Goal: Submit feedback/report problem

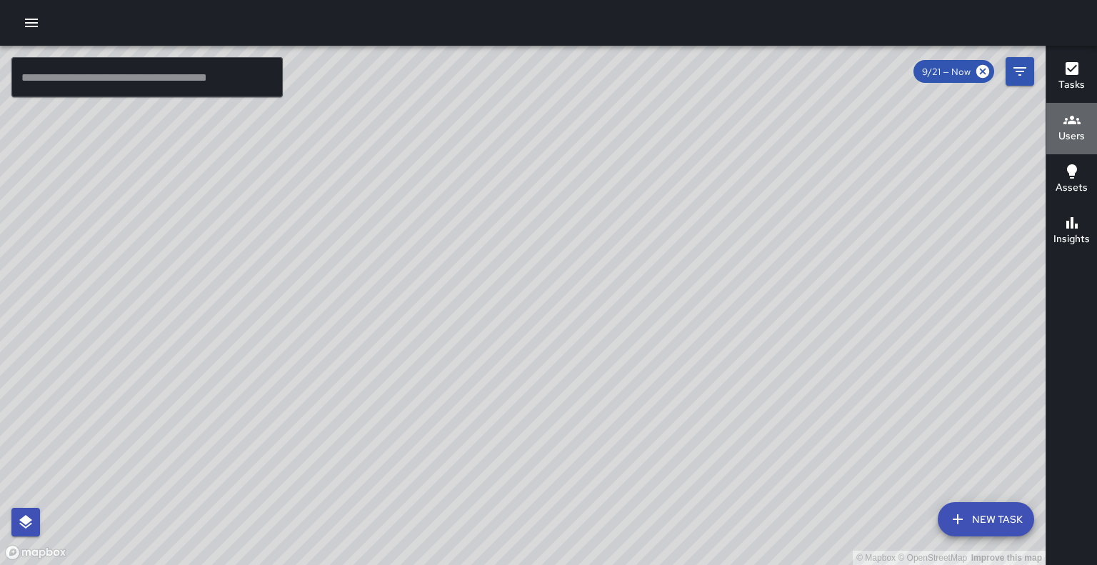
click at [1073, 124] on icon "button" at bounding box center [1071, 119] width 17 height 17
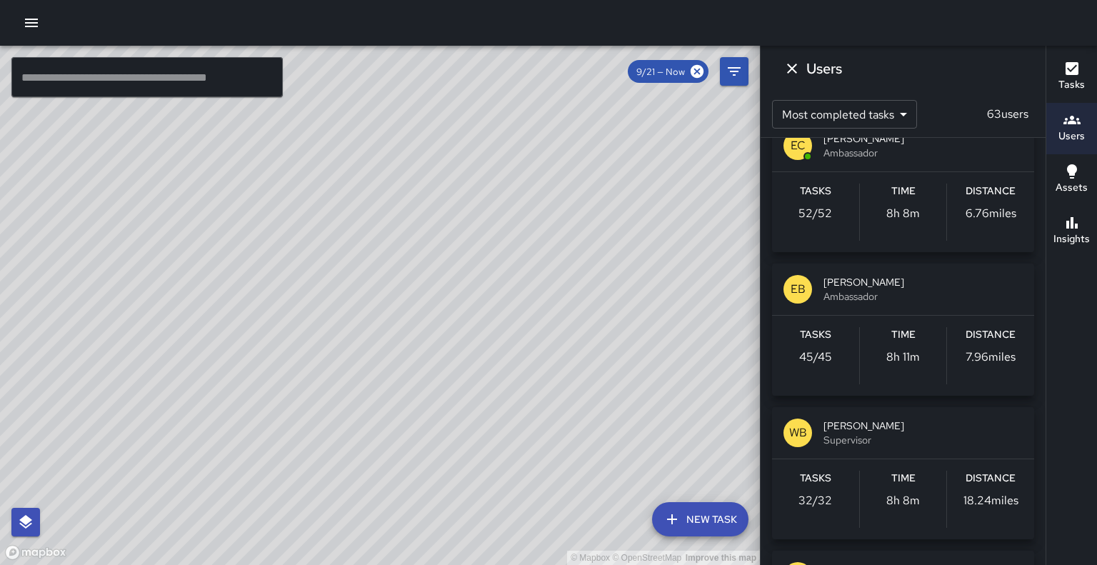
scroll to position [1121, 0]
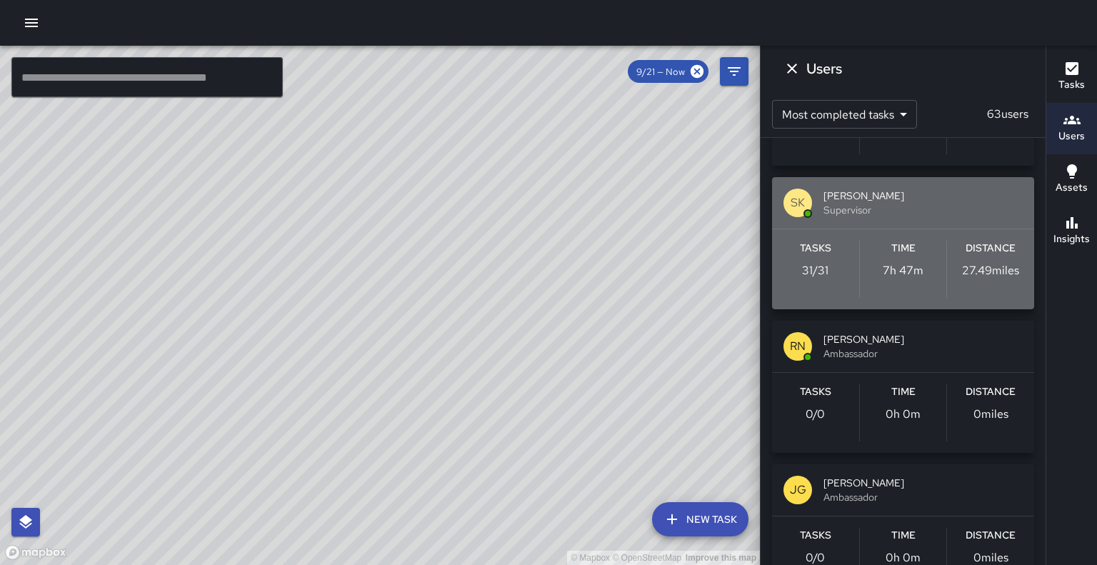
click at [911, 217] on span "Supervisor" at bounding box center [922, 210] width 199 height 14
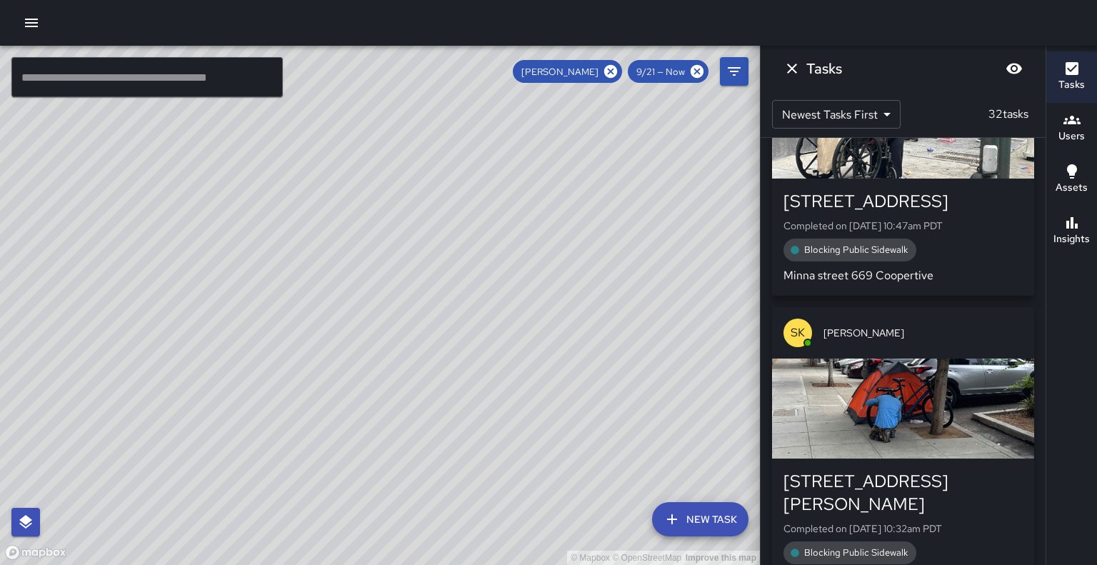
scroll to position [4848, 0]
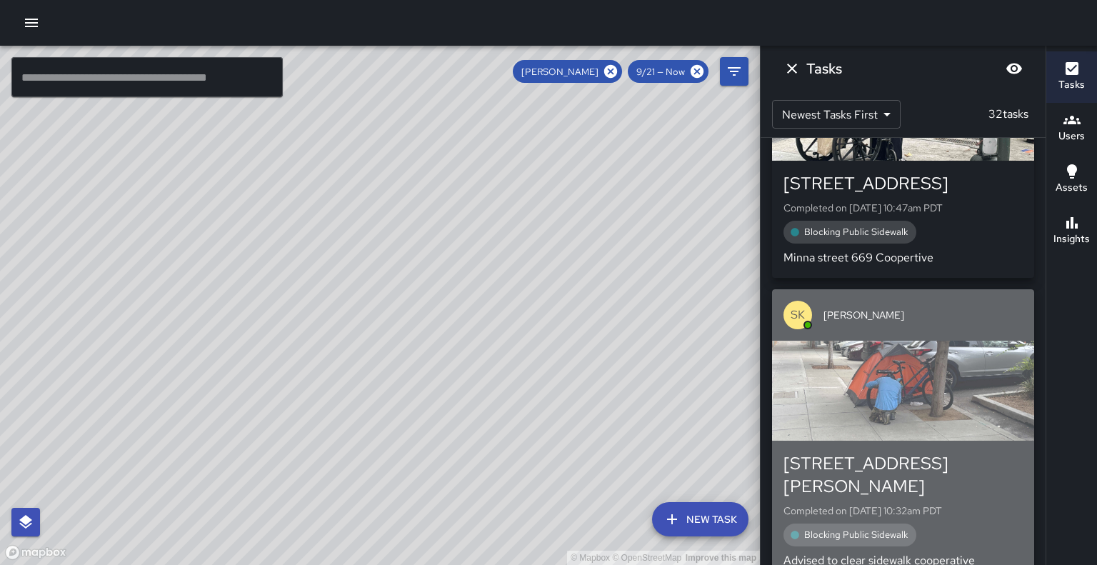
click at [983, 527] on div "Blocking Public Sidewalk" at bounding box center [902, 534] width 239 height 23
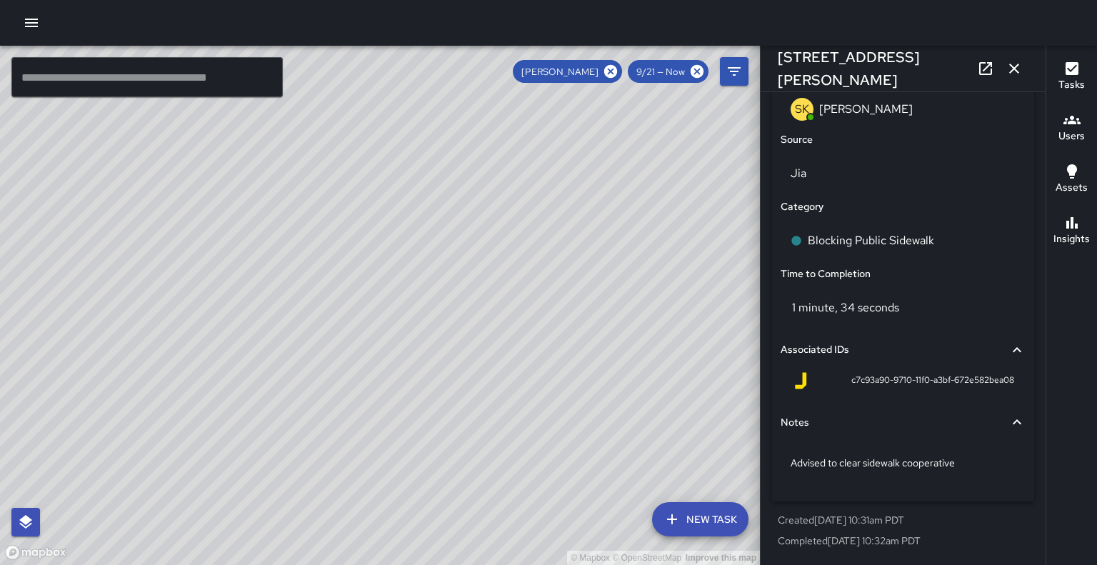
scroll to position [986, 0]
click at [1014, 64] on icon "button" at bounding box center [1014, 68] width 17 height 17
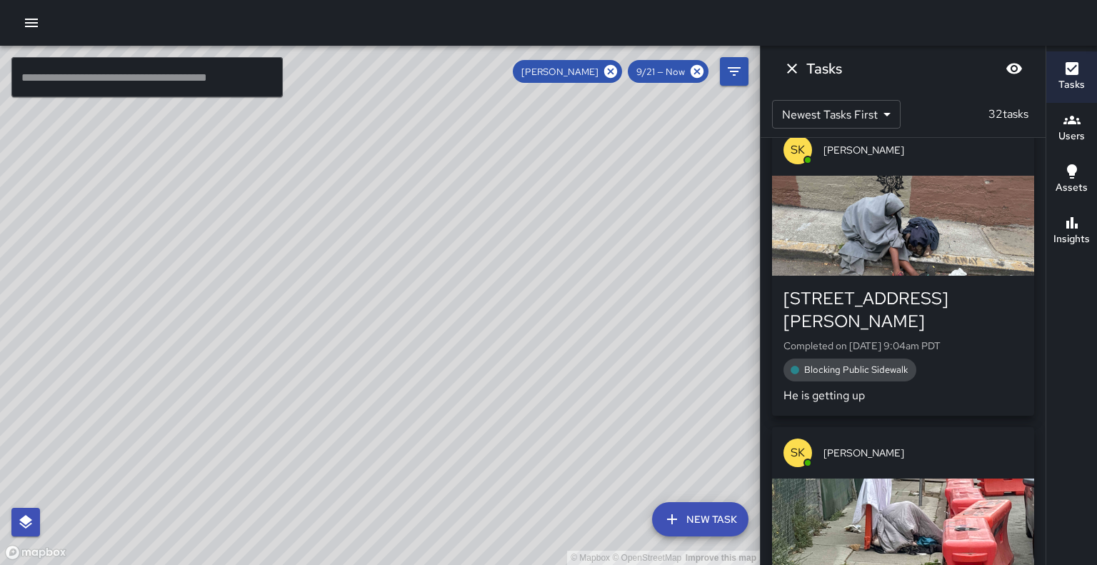
scroll to position [5970, 0]
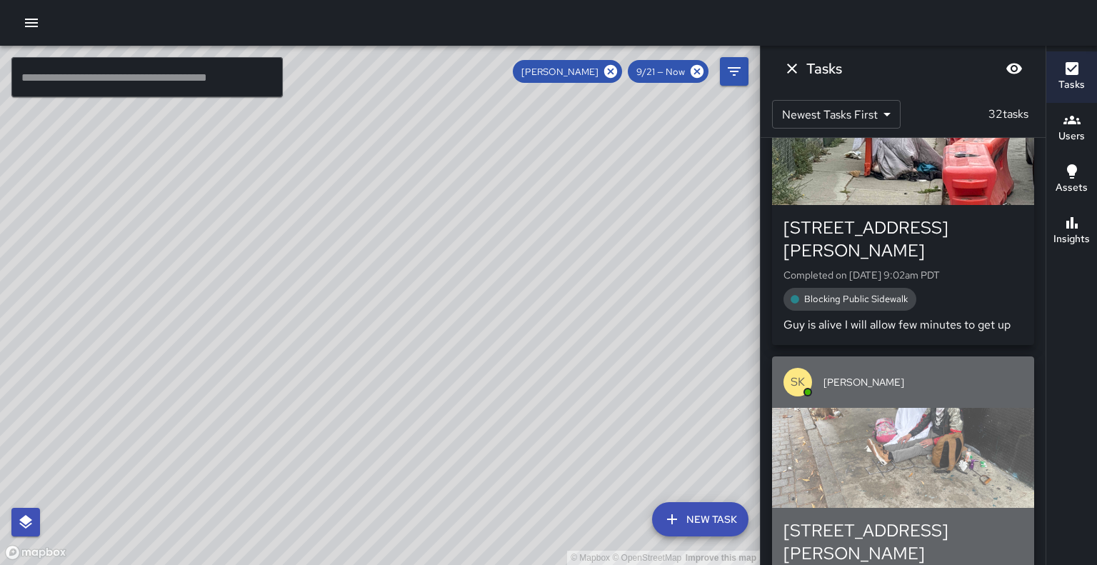
click at [934, 478] on div "button" at bounding box center [903, 458] width 262 height 100
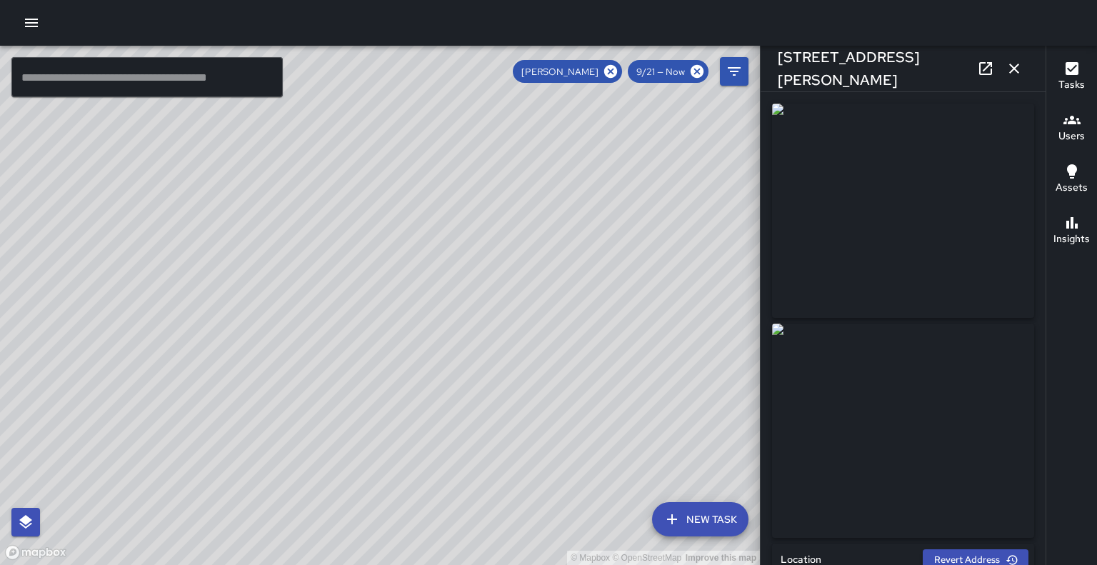
type input "**********"
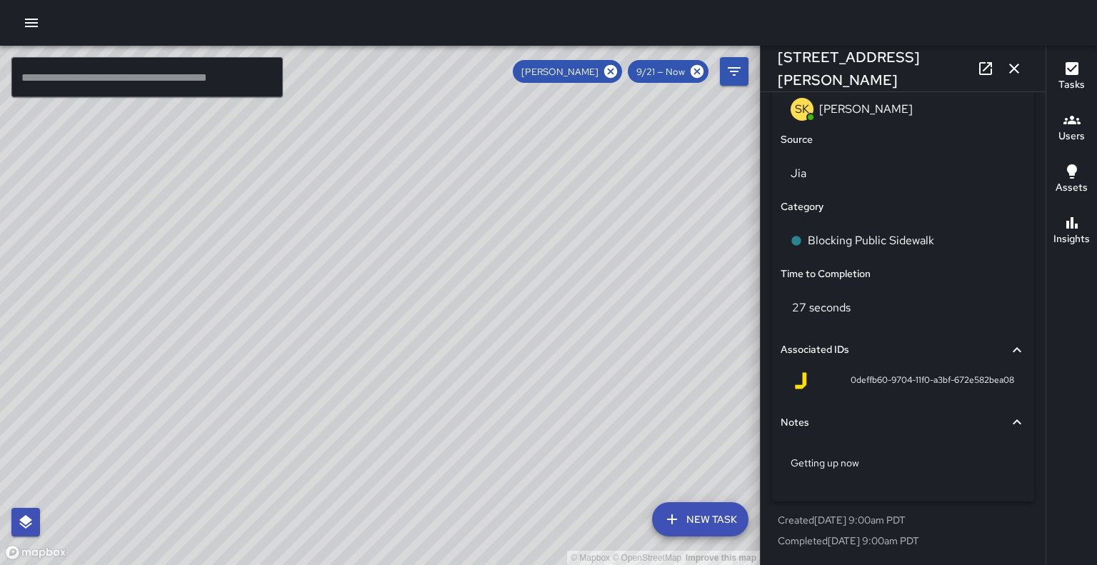
scroll to position [986, 0]
click at [1012, 72] on icon "button" at bounding box center [1014, 68] width 17 height 17
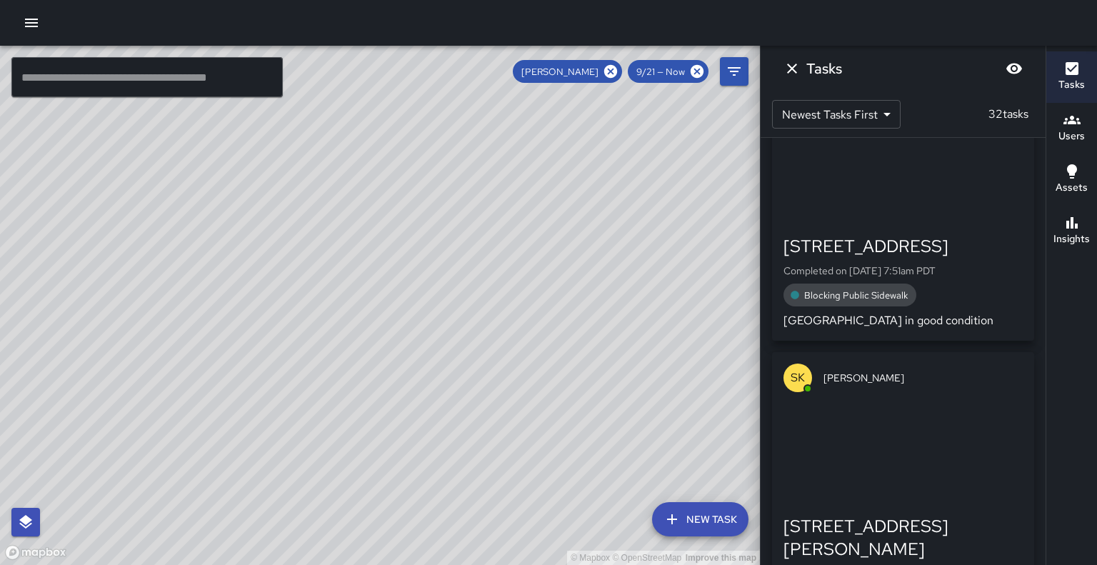
scroll to position [8950, 0]
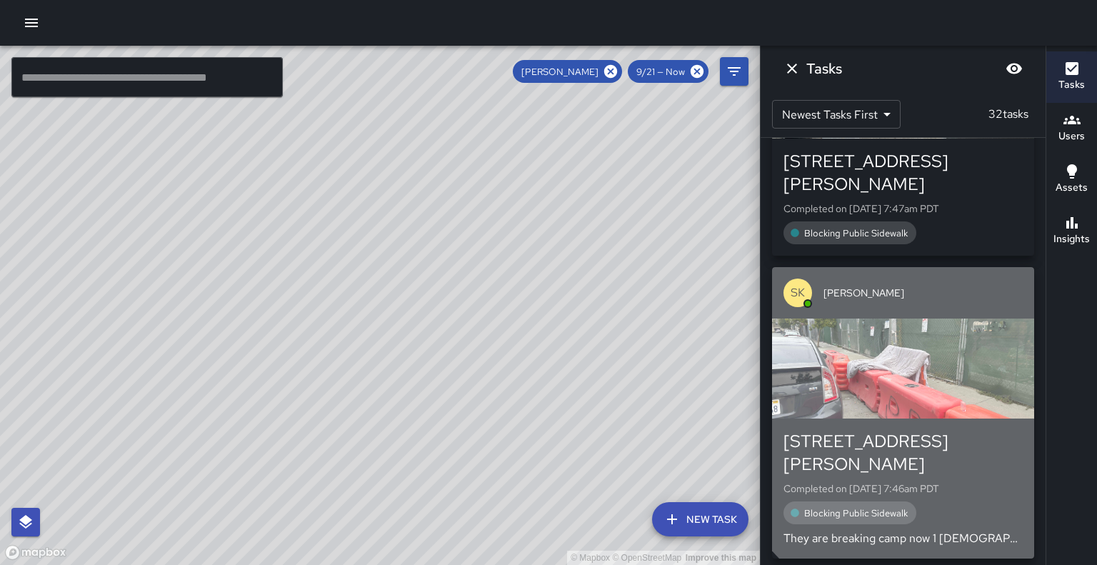
click at [958, 389] on div "button" at bounding box center [903, 369] width 262 height 100
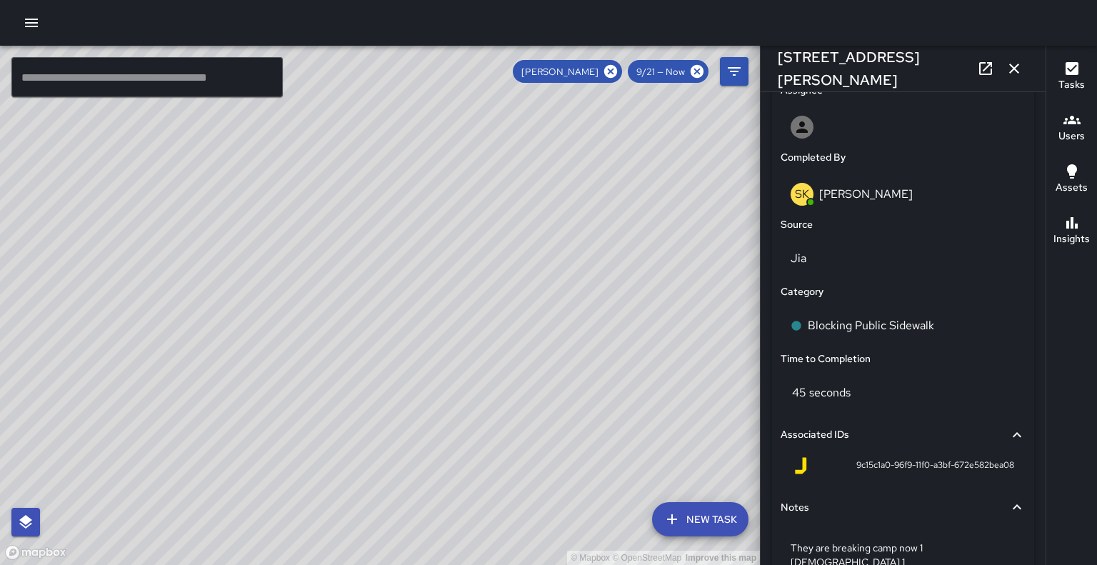
scroll to position [1003, 0]
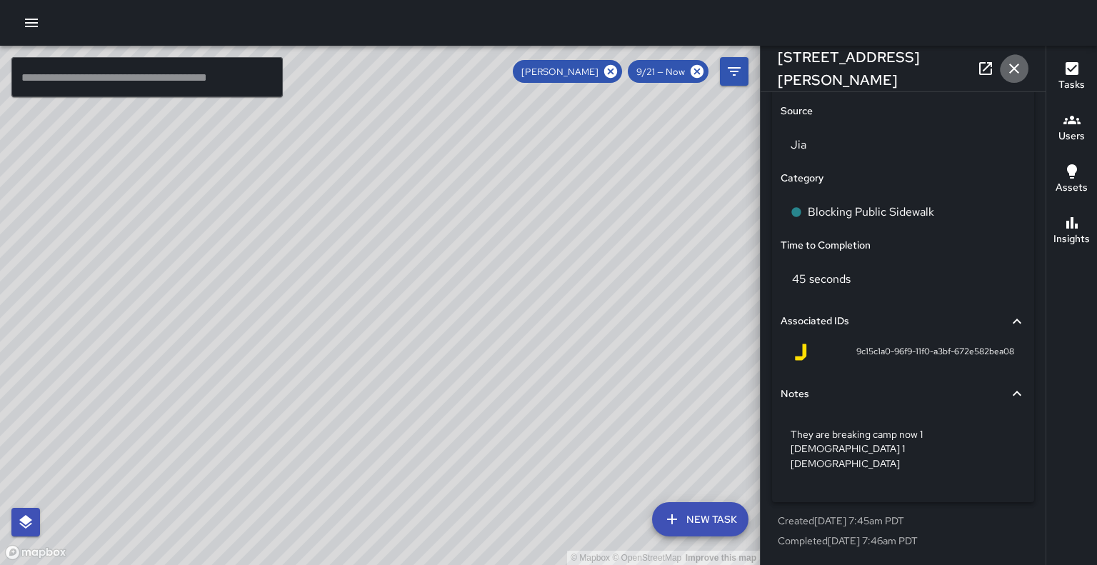
click at [1008, 68] on icon "button" at bounding box center [1014, 68] width 17 height 17
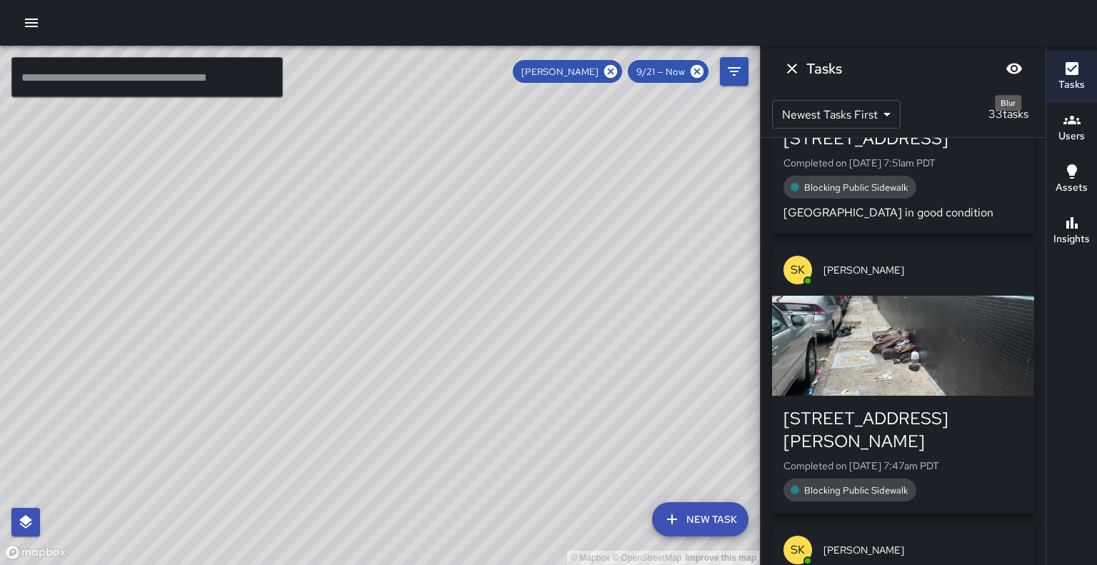
scroll to position [9244, 0]
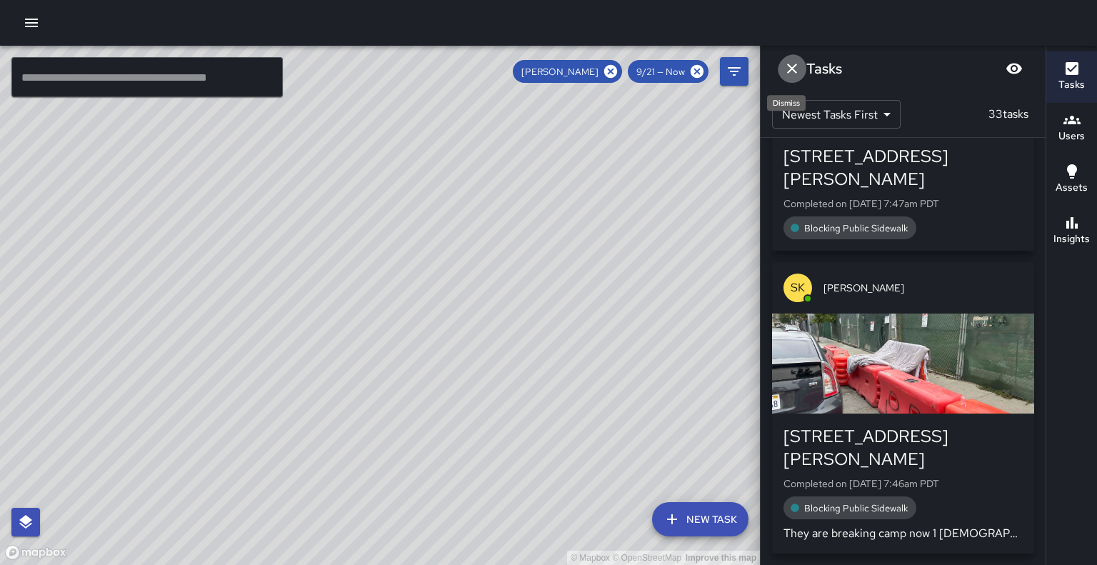
click at [797, 70] on icon "Dismiss" at bounding box center [791, 68] width 17 height 17
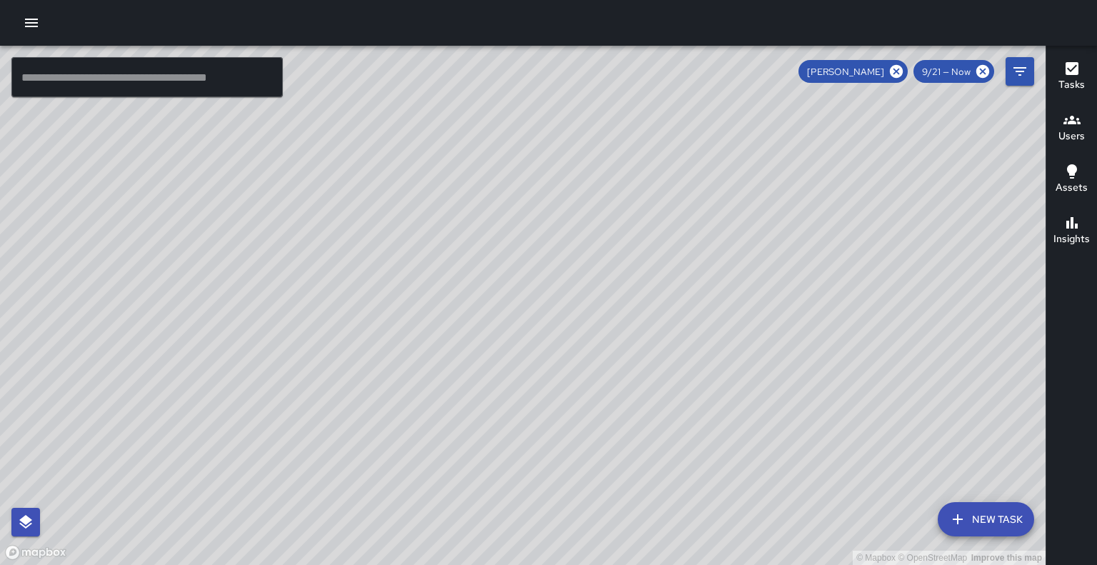
scroll to position [9538, 0]
